Goal: Task Accomplishment & Management: Use online tool/utility

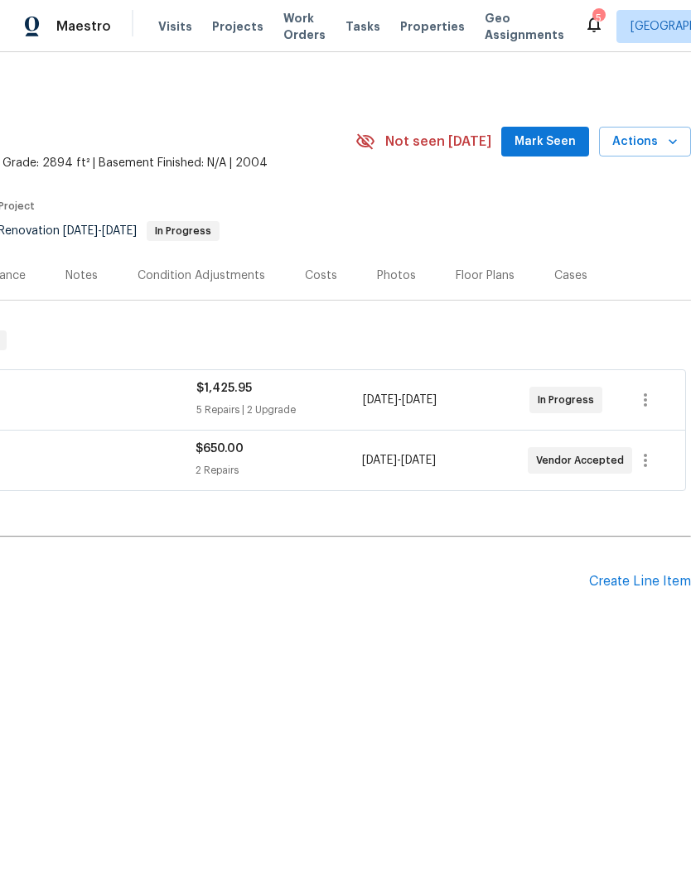
scroll to position [0, 245]
click at [661, 143] on span "Actions" at bounding box center [644, 142] width 65 height 21
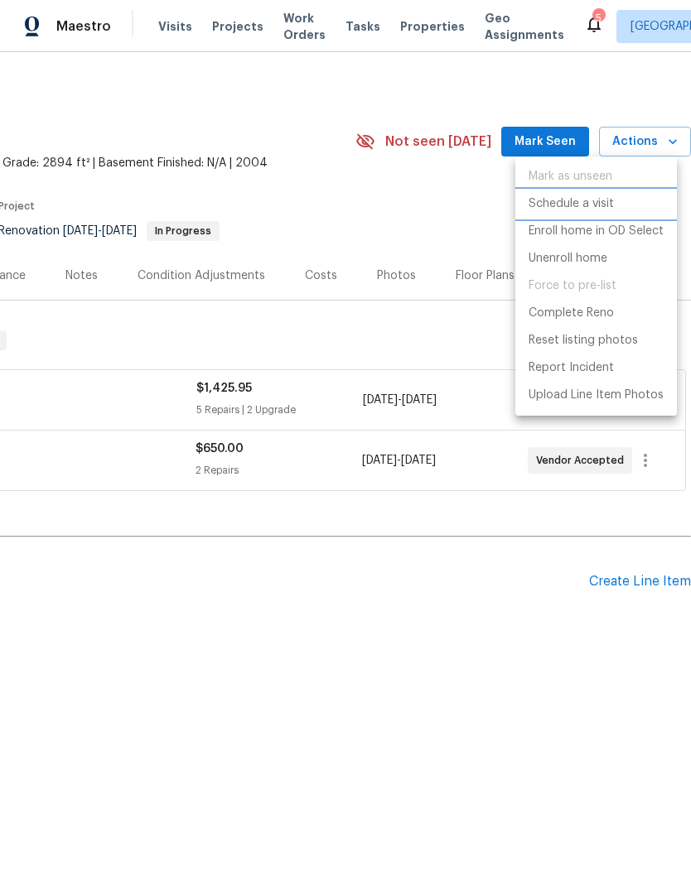
click at [601, 196] on p "Schedule a visit" at bounding box center [571, 204] width 85 height 17
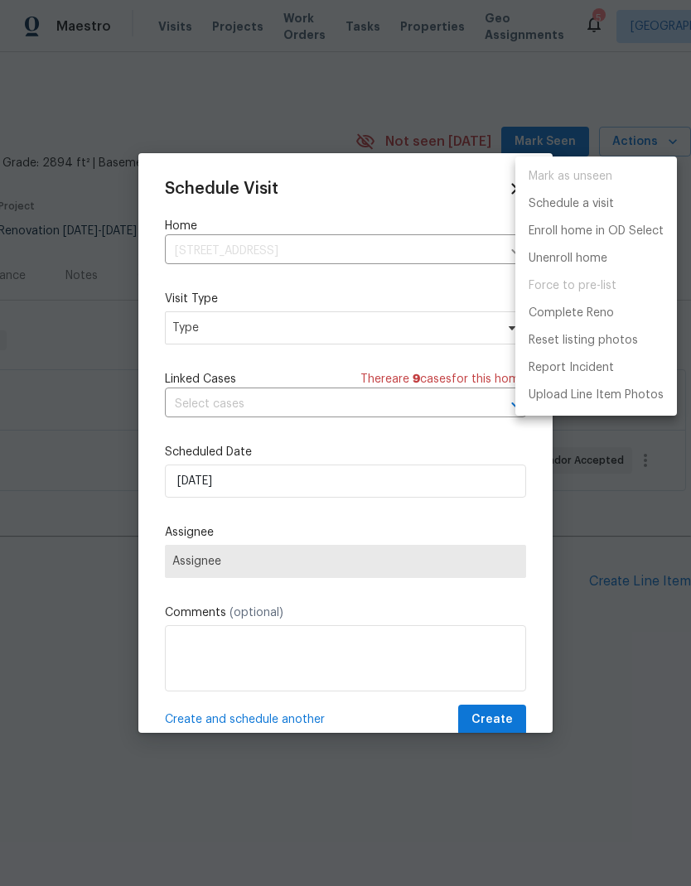
click at [196, 319] on div at bounding box center [345, 443] width 691 height 886
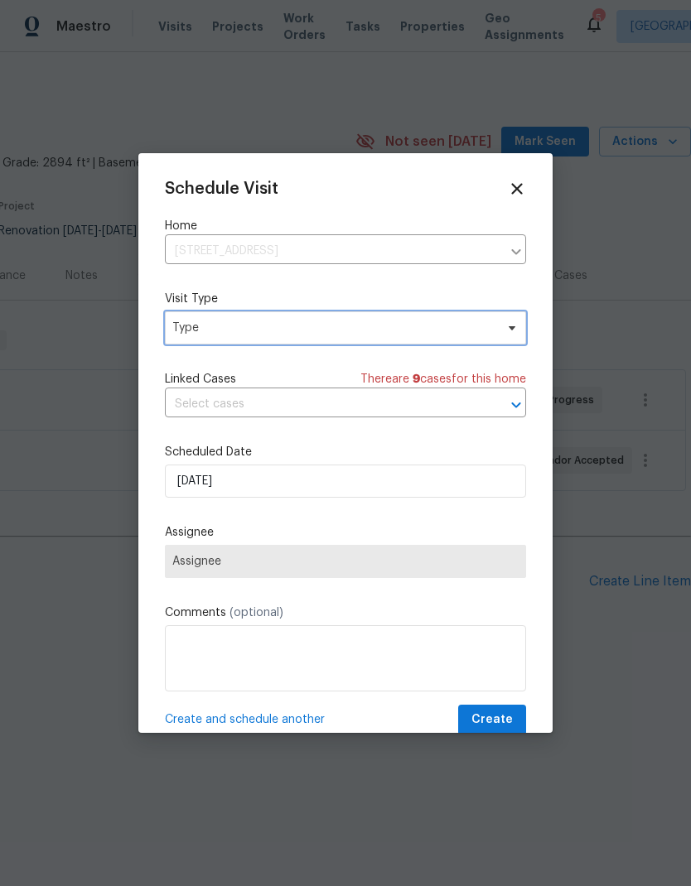
click at [200, 321] on span "Type" at bounding box center [333, 328] width 322 height 17
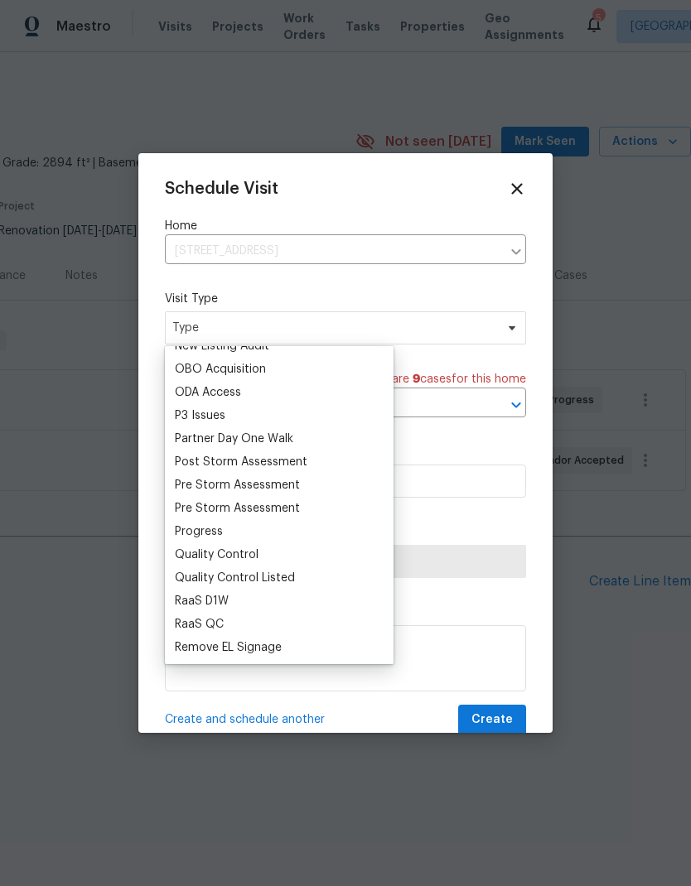
scroll to position [991, 0]
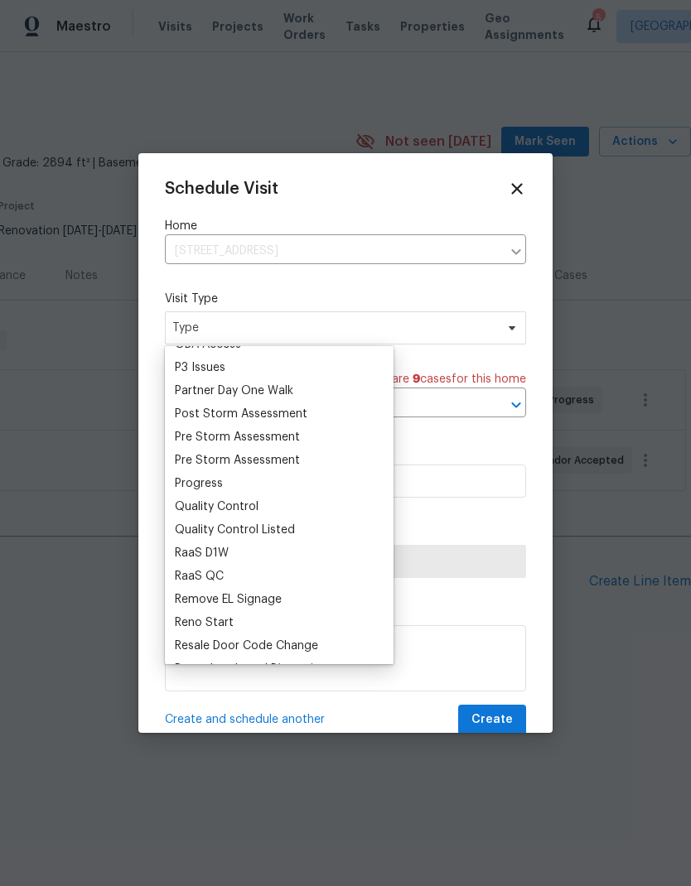
click at [195, 479] on div "Progress" at bounding box center [199, 484] width 48 height 17
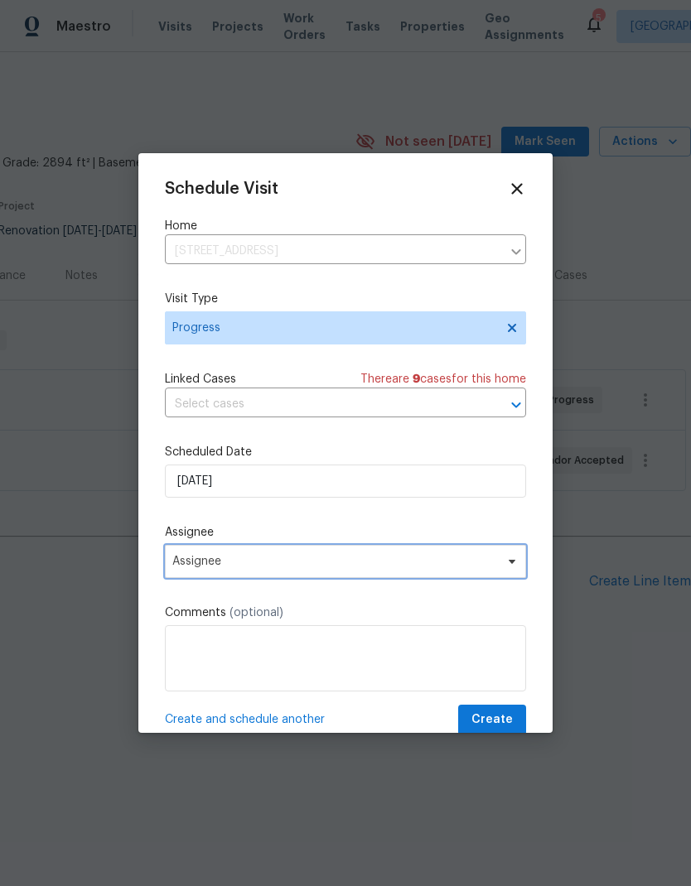
click at [187, 560] on span "Assignee" at bounding box center [334, 561] width 325 height 13
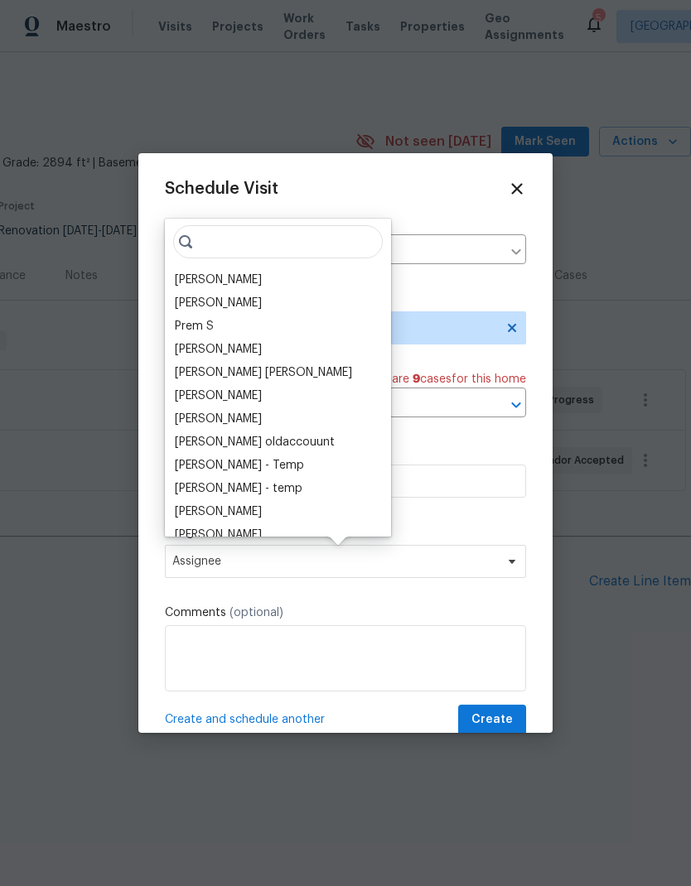
click at [189, 273] on div "[PERSON_NAME]" at bounding box center [218, 280] width 87 height 17
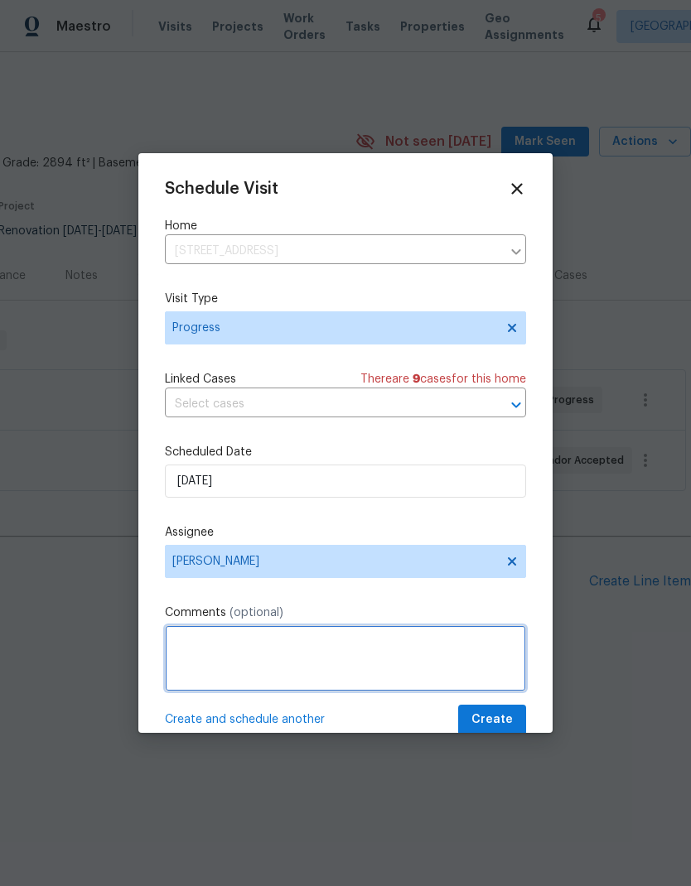
click at [250, 642] on textarea at bounding box center [345, 658] width 361 height 66
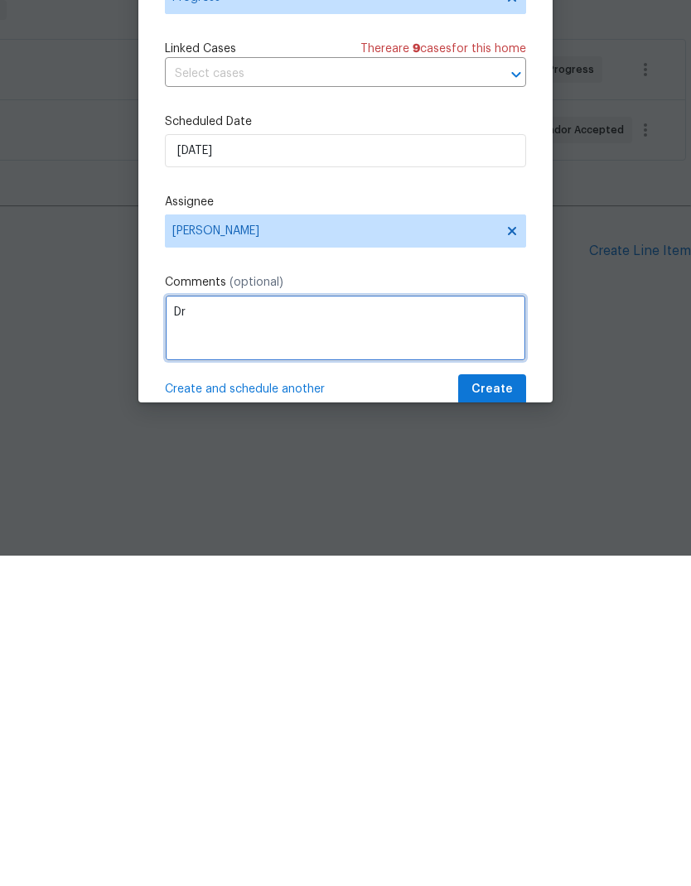
type textarea "D"
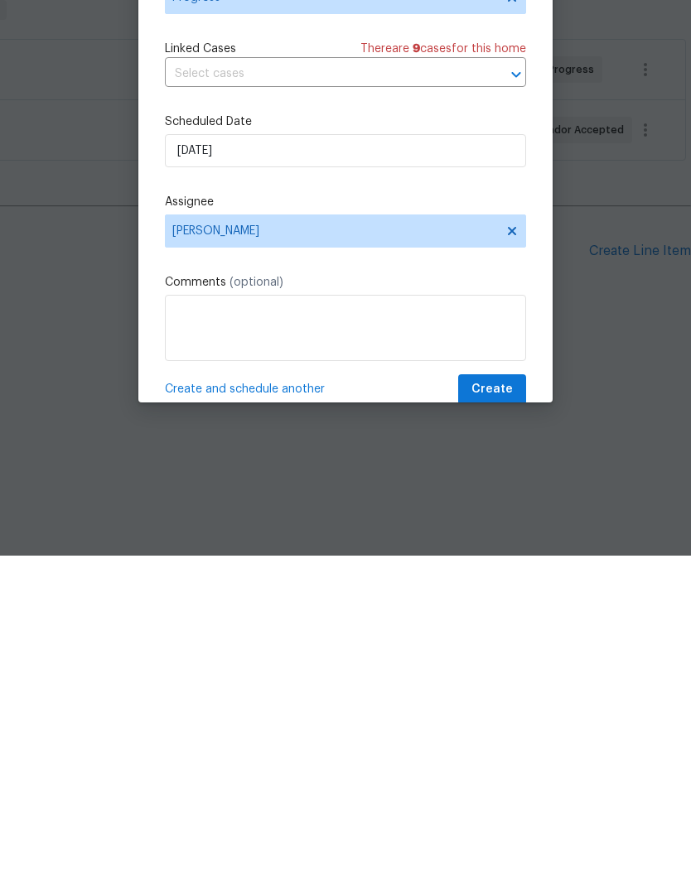
click at [264, 712] on span "Create and schedule another" at bounding box center [245, 720] width 160 height 17
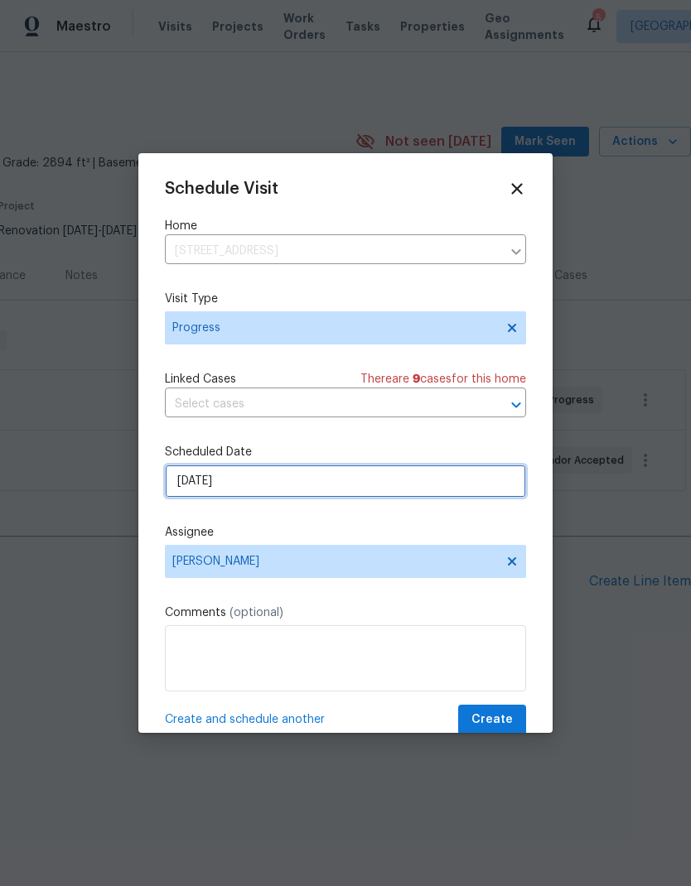
click at [228, 489] on input "[DATE]" at bounding box center [345, 481] width 361 height 33
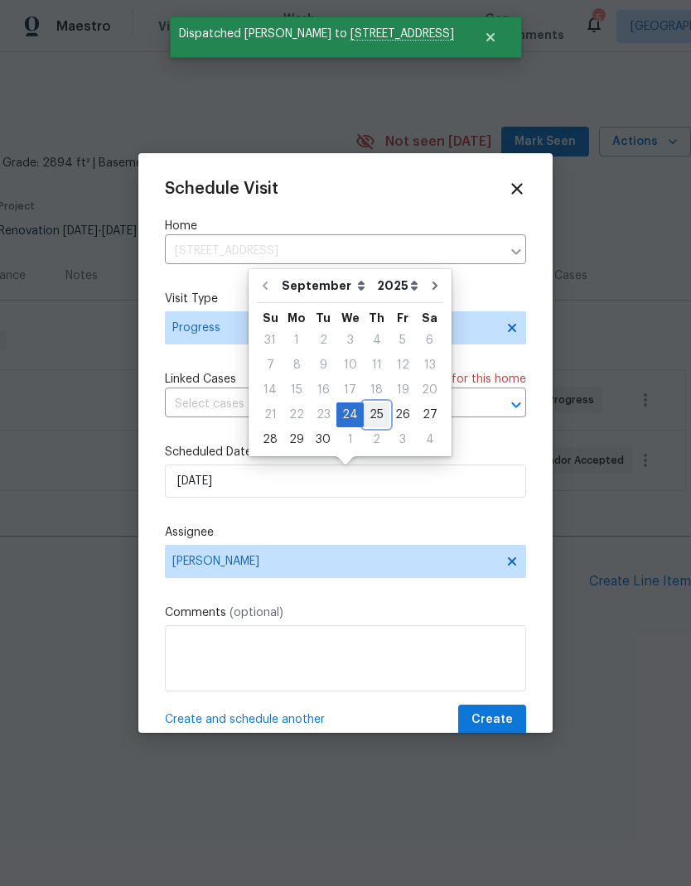
click at [379, 415] on div "25" at bounding box center [377, 414] width 26 height 23
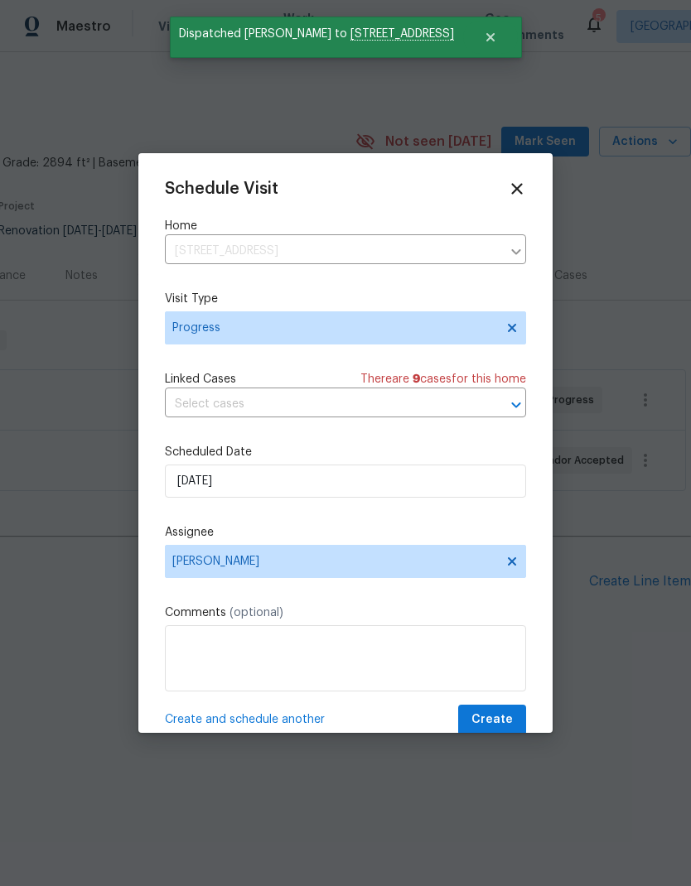
click at [242, 718] on span "Create and schedule another" at bounding box center [245, 720] width 160 height 17
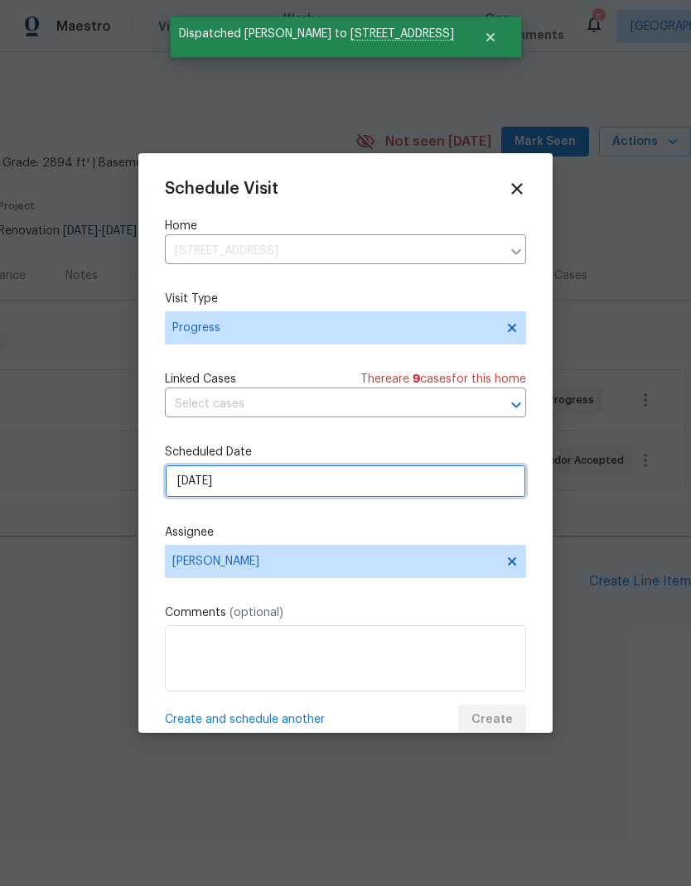
click at [246, 483] on input "[DATE]" at bounding box center [345, 481] width 361 height 33
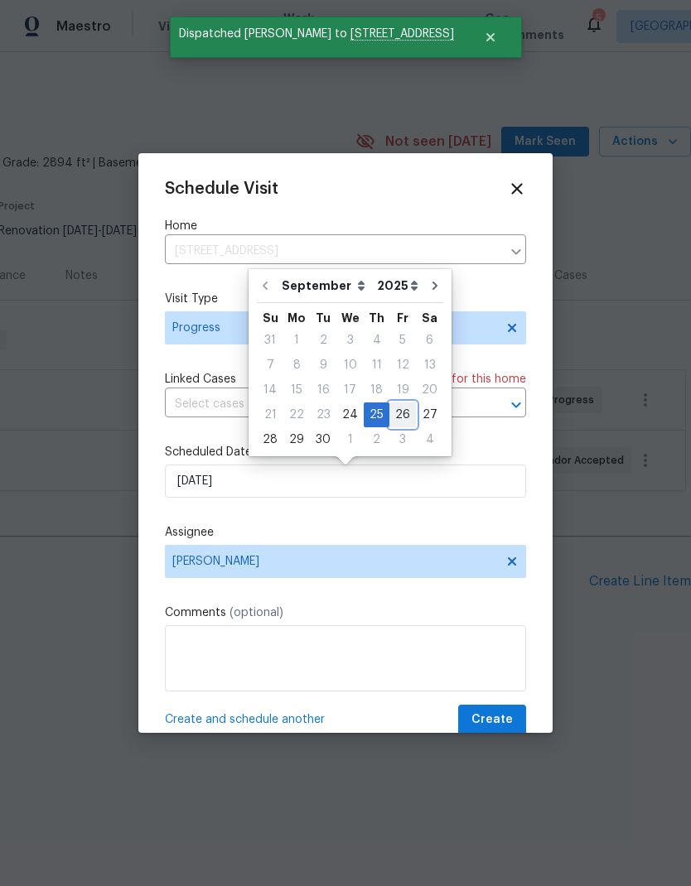
click at [398, 410] on div "26" at bounding box center [402, 414] width 27 height 23
type input "[DATE]"
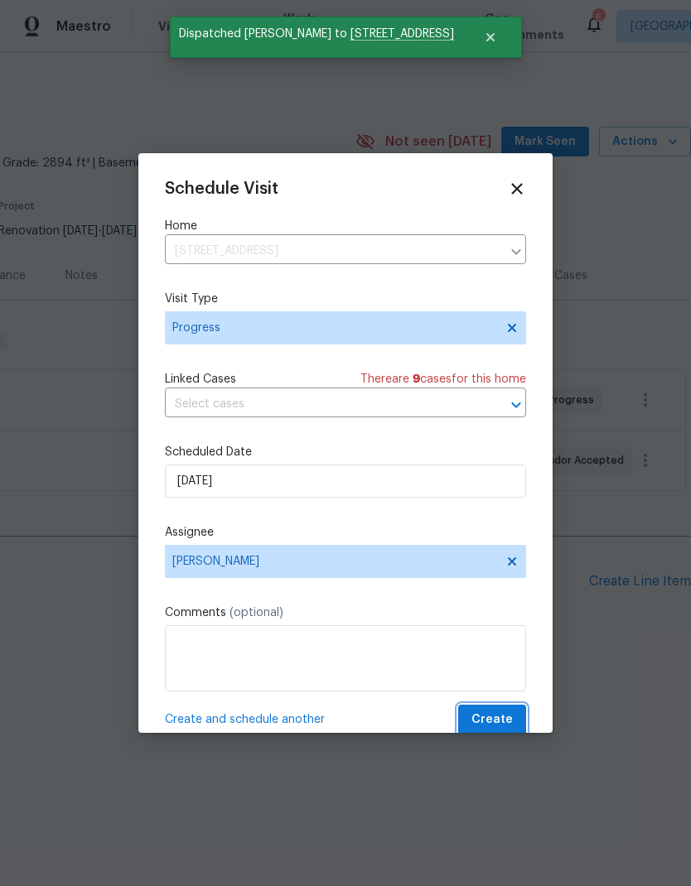
click at [498, 722] on span "Create" at bounding box center [491, 720] width 41 height 21
